Goal: Submit feedback/report problem

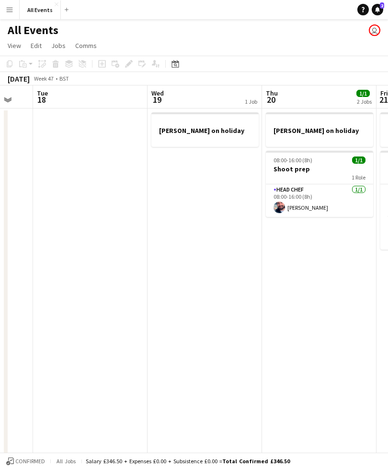
scroll to position [0, 306]
